Goal: Task Accomplishment & Management: Manage account settings

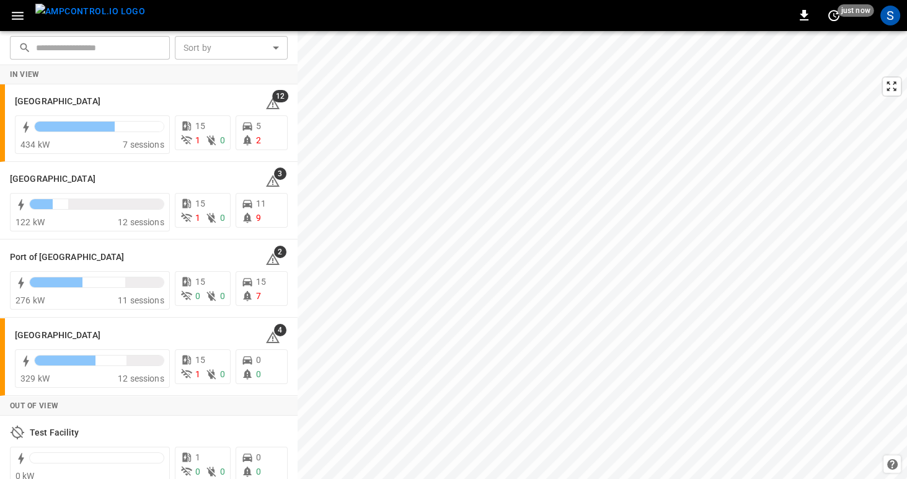
click at [9, 19] on button "button" at bounding box center [17, 15] width 25 height 23
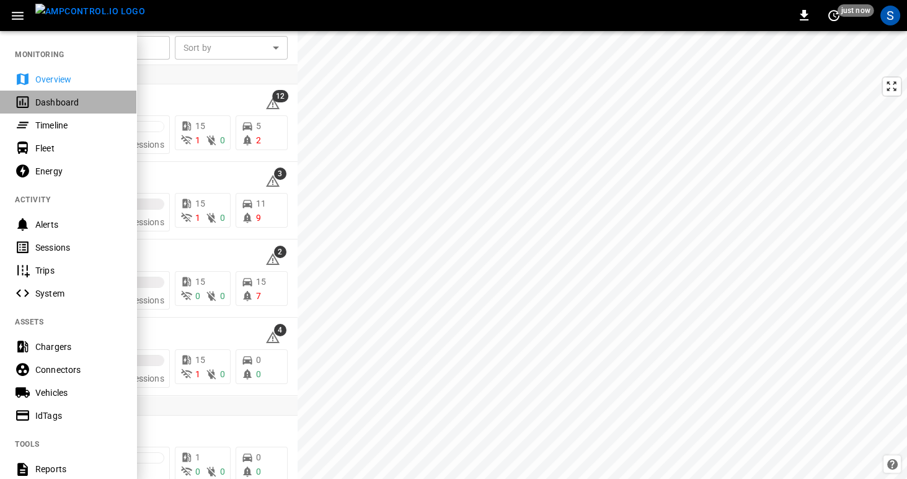
click at [51, 107] on div "Dashboard" at bounding box center [78, 102] width 86 height 12
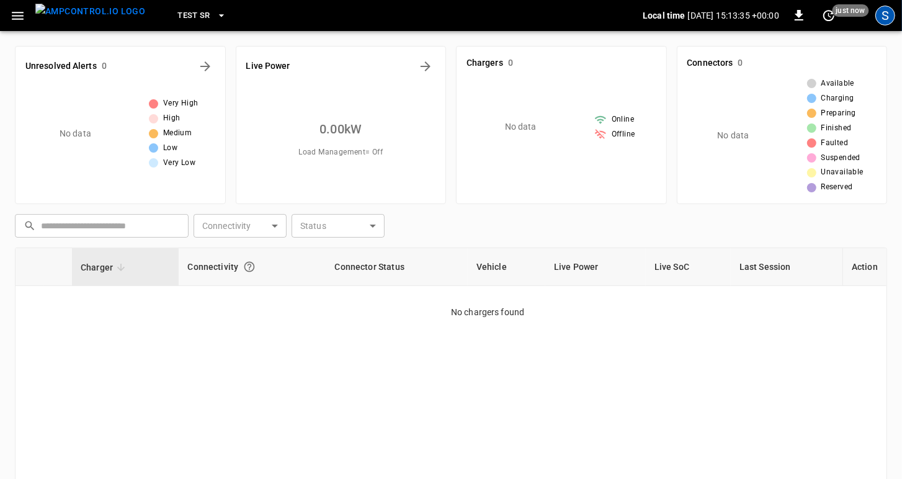
click at [890, 18] on div "S" at bounding box center [885, 16] width 20 height 20
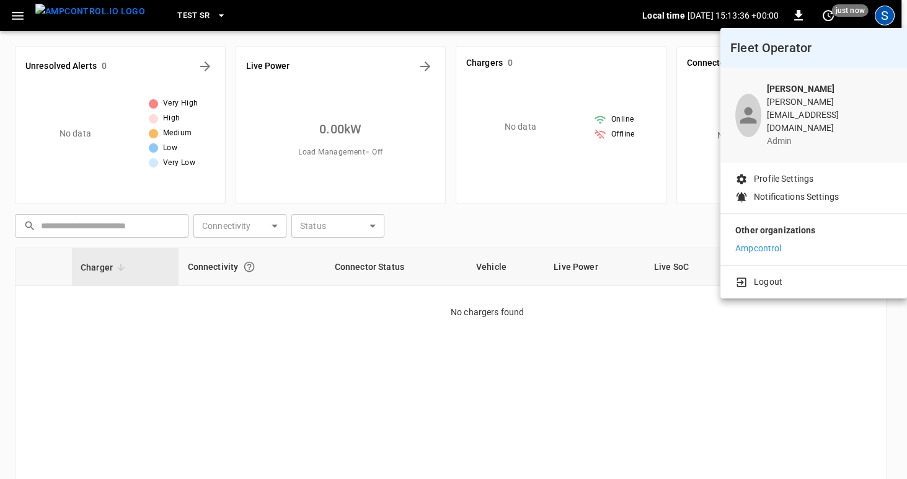
click at [809, 172] on p "Profile Settings" at bounding box center [784, 178] width 60 height 13
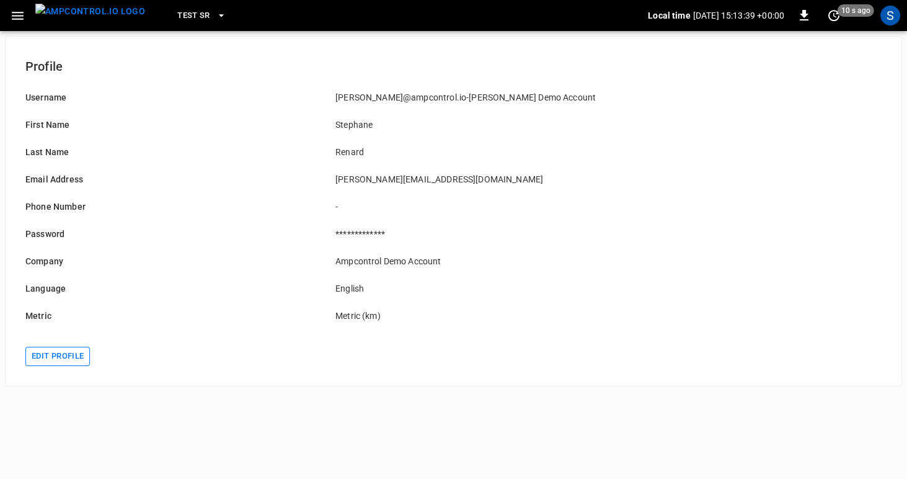
click at [38, 360] on button "Edit profile" at bounding box center [57, 356] width 65 height 19
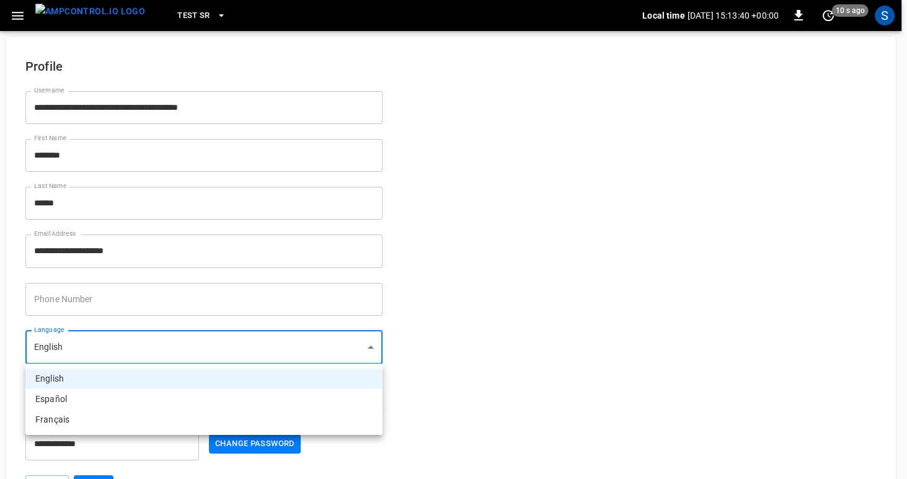
drag, startPoint x: 177, startPoint y: 357, endPoint x: 171, endPoint y: 360, distance: 6.9
click at [177, 357] on body "**********" at bounding box center [453, 257] width 907 height 515
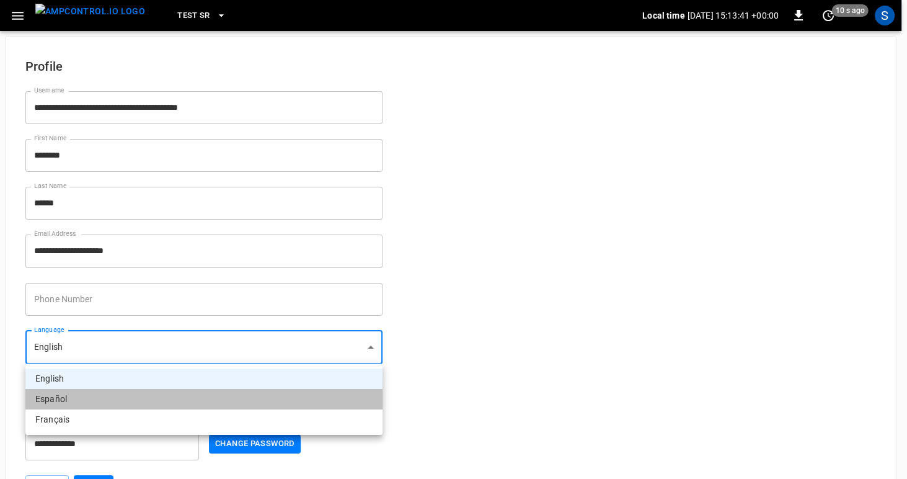
click at [112, 396] on li "Español" at bounding box center [203, 399] width 357 height 20
type input "**"
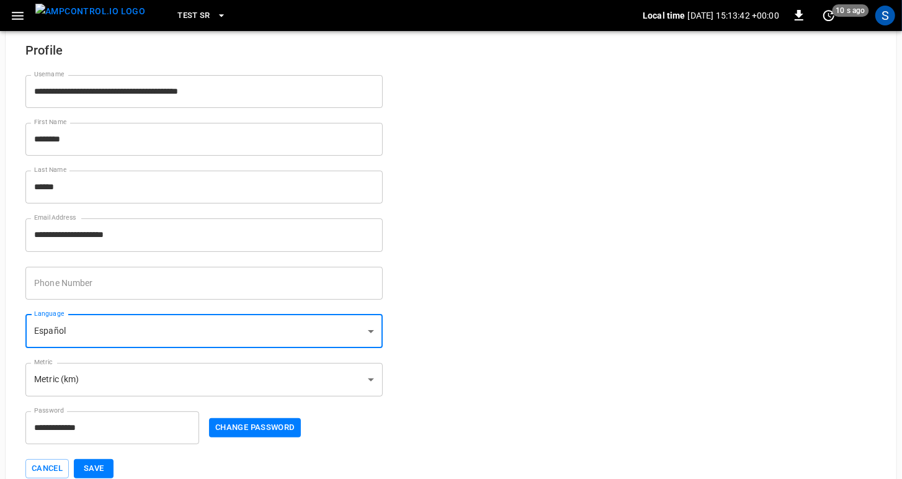
scroll to position [40, 0]
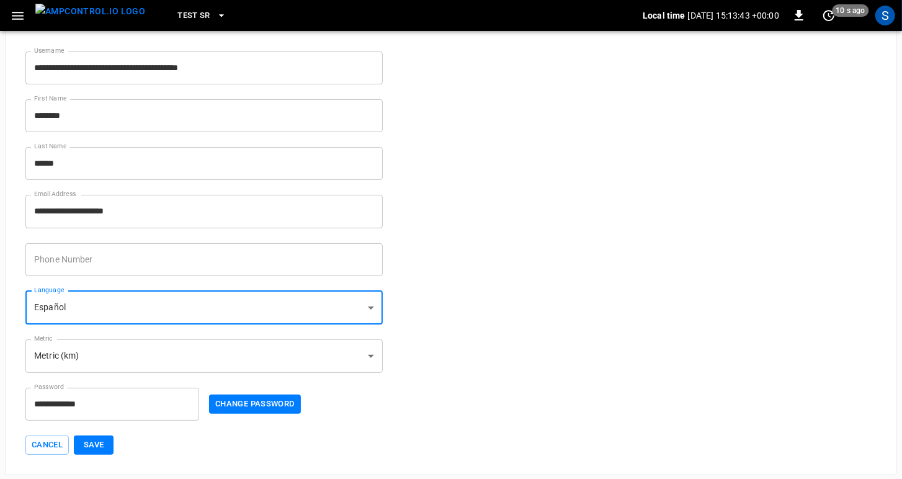
click at [99, 443] on button "Save" at bounding box center [94, 444] width 40 height 19
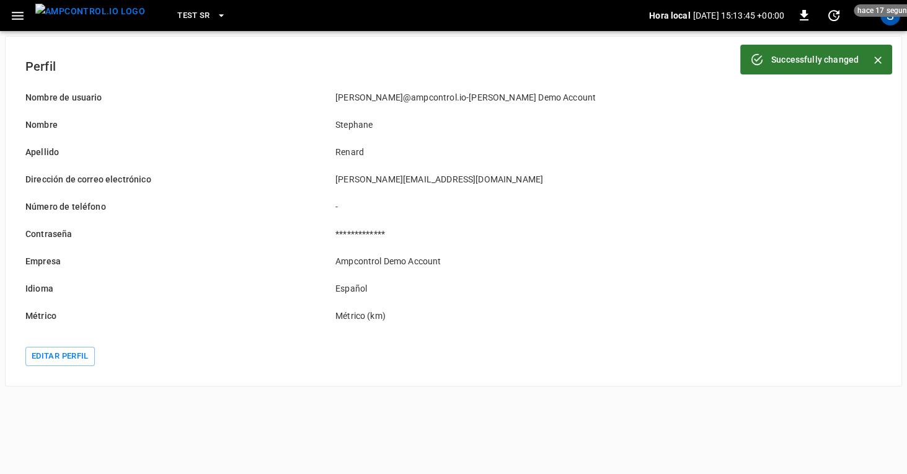
click at [12, 16] on icon "button" at bounding box center [18, 16] width 16 height 16
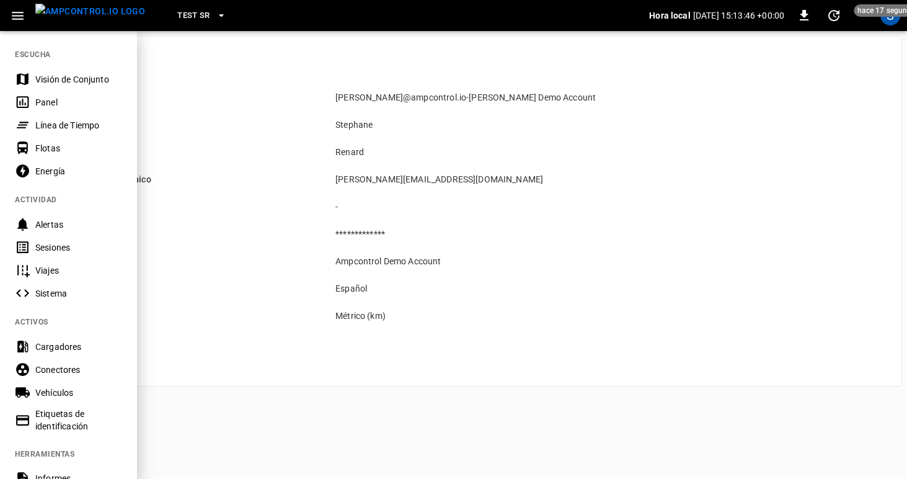
click at [50, 78] on div "Visión de Conjunto" at bounding box center [78, 79] width 86 height 12
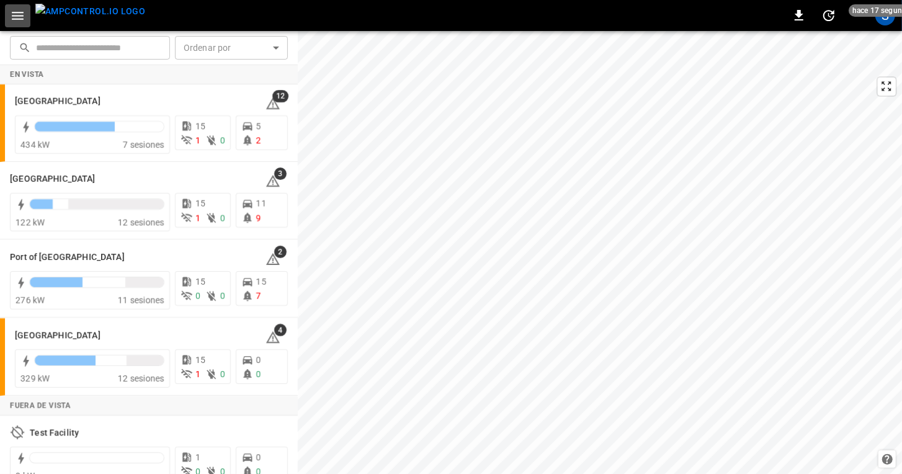
click at [16, 13] on icon "button" at bounding box center [18, 16] width 16 height 16
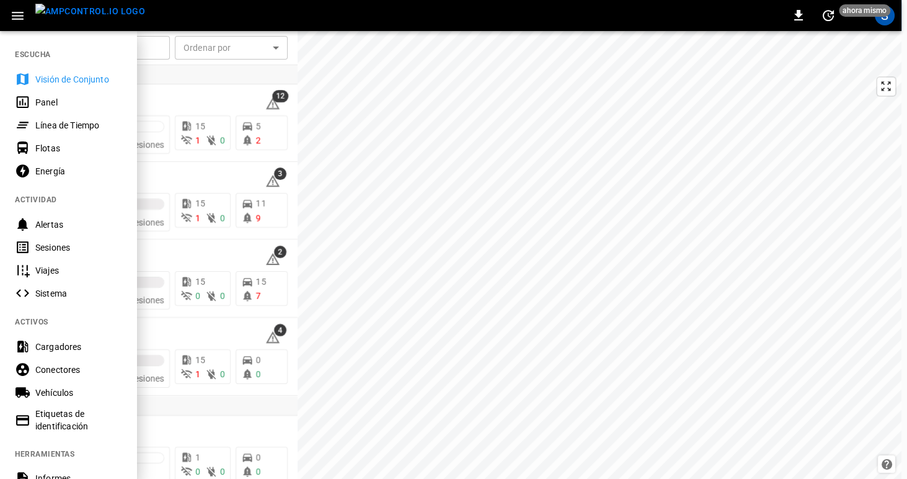
click at [51, 78] on div "Visión de Conjunto" at bounding box center [78, 79] width 86 height 12
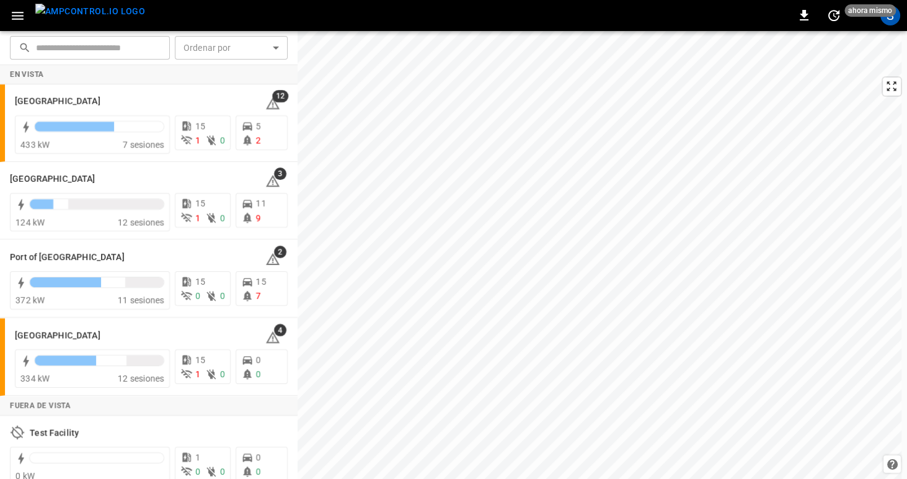
click at [25, 10] on icon "button" at bounding box center [18, 16] width 16 height 16
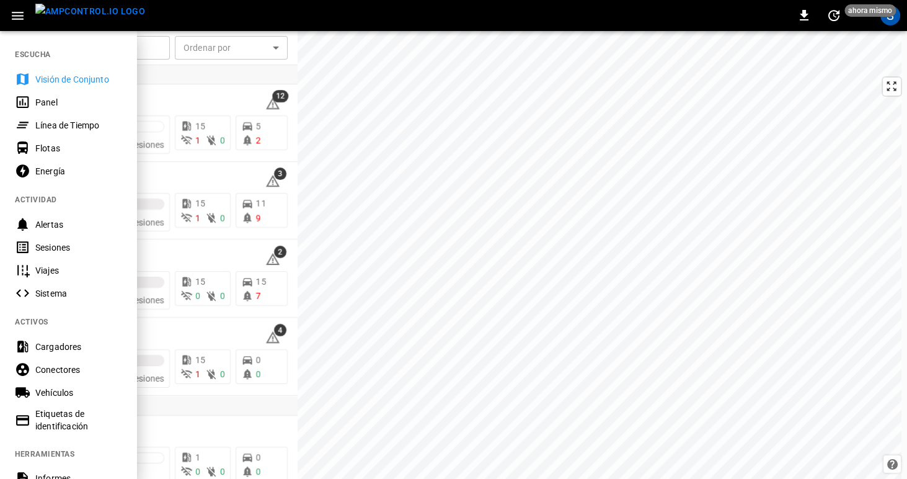
click at [54, 170] on div "Energía" at bounding box center [78, 171] width 86 height 12
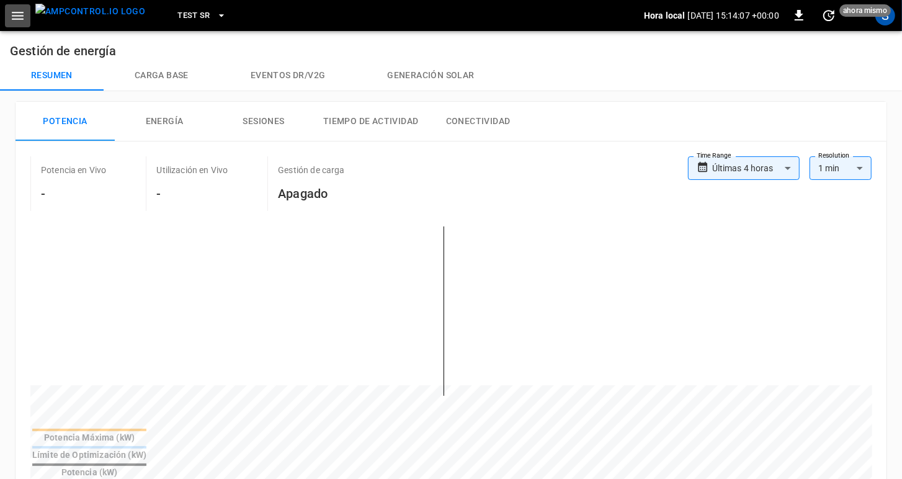
click at [16, 18] on icon "button" at bounding box center [18, 16] width 16 height 16
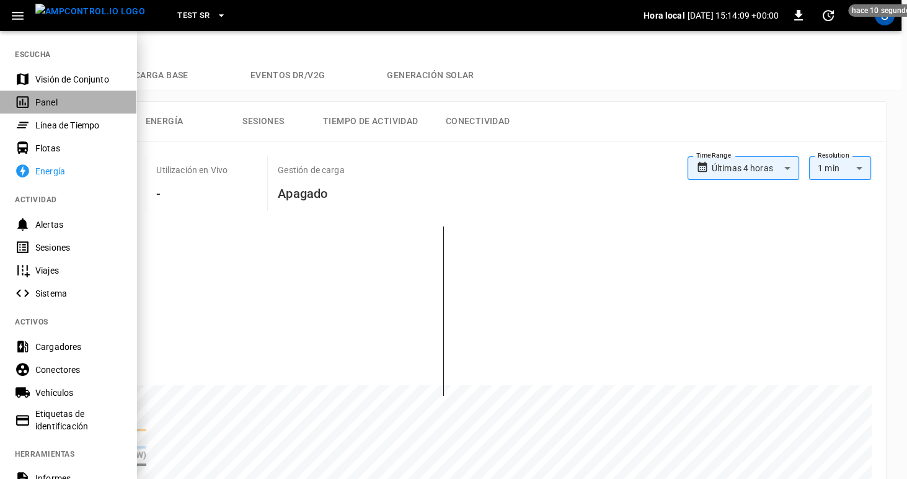
click at [43, 100] on div "Panel" at bounding box center [78, 102] width 86 height 12
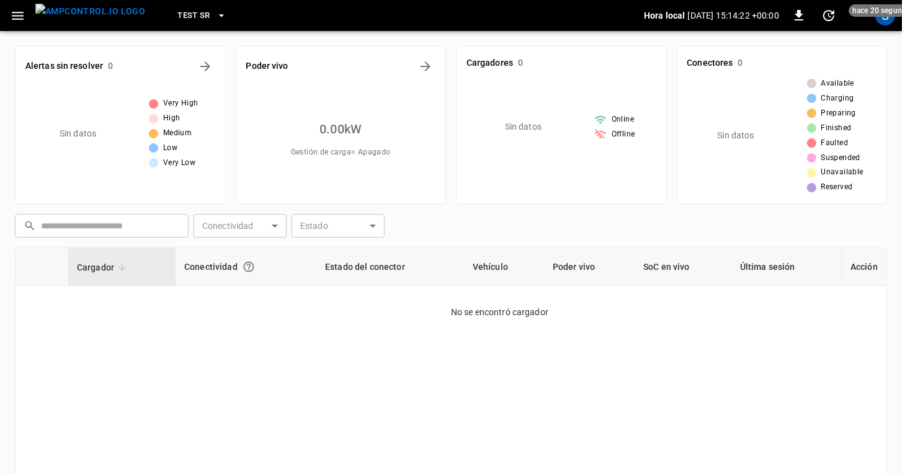
click at [185, 16] on span "TEST SR" at bounding box center [193, 16] width 33 height 14
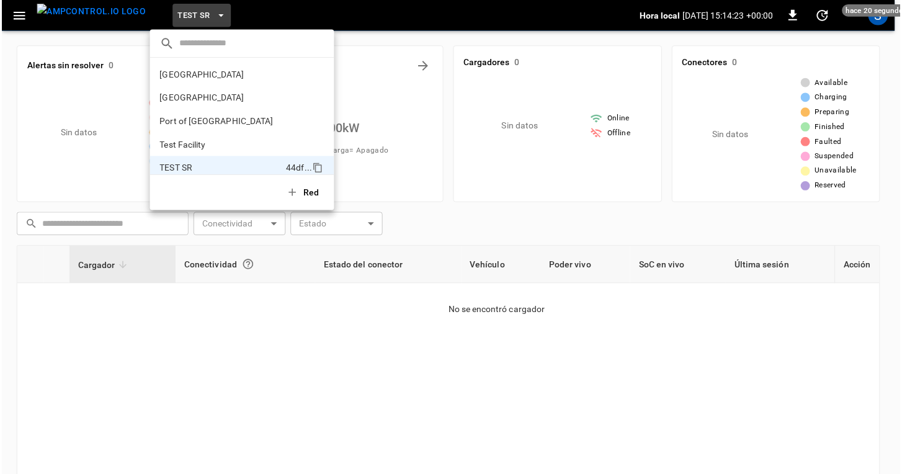
scroll to position [33, 0]
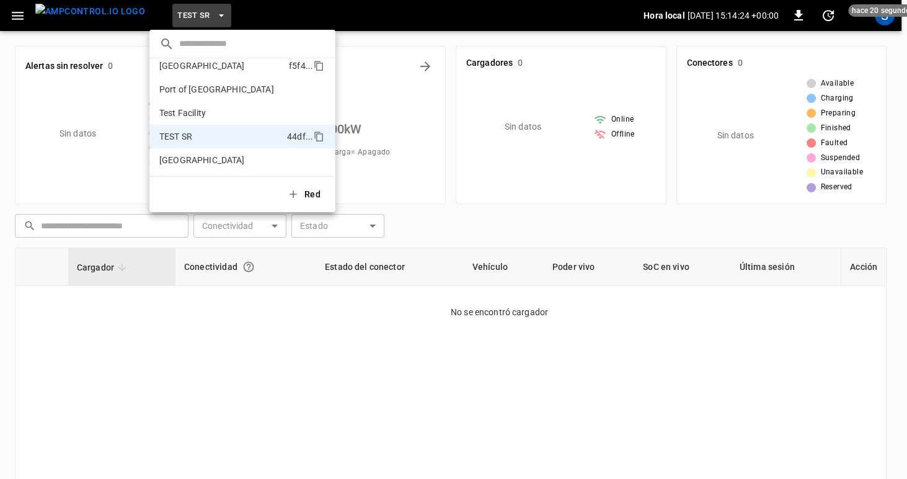
click at [193, 63] on p "[GEOGRAPHIC_DATA]" at bounding box center [202, 66] width 86 height 12
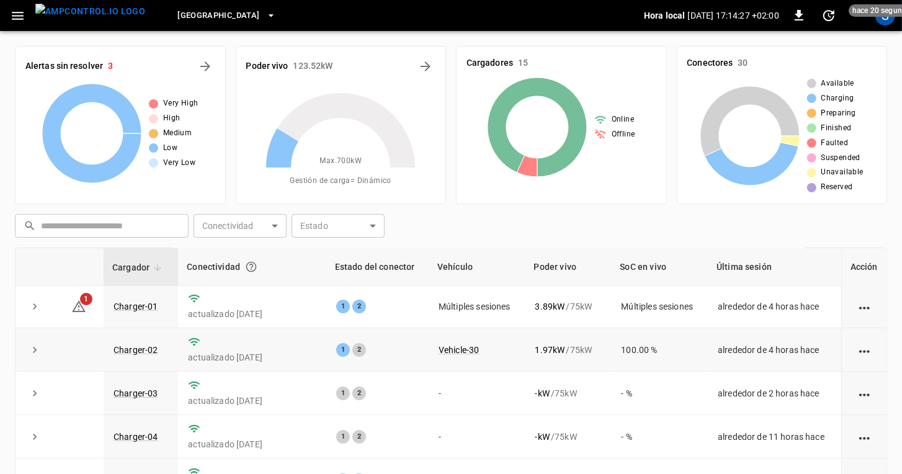
scroll to position [0, 0]
